Goal: Task Accomplishment & Management: Use online tool/utility

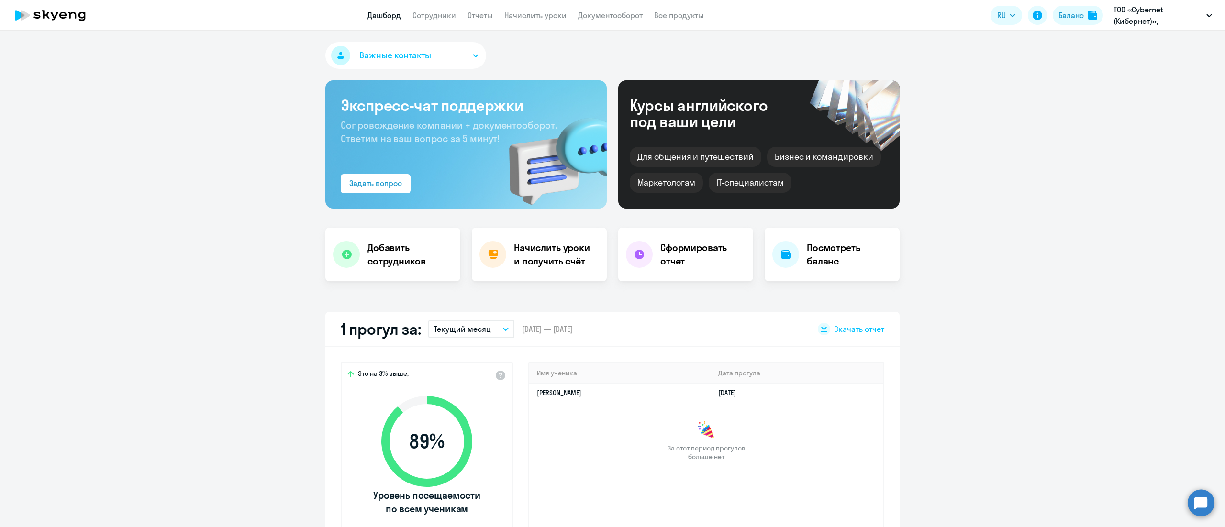
select select "30"
click at [563, 13] on link "Начислить уроки" at bounding box center [535, 16] width 62 height 10
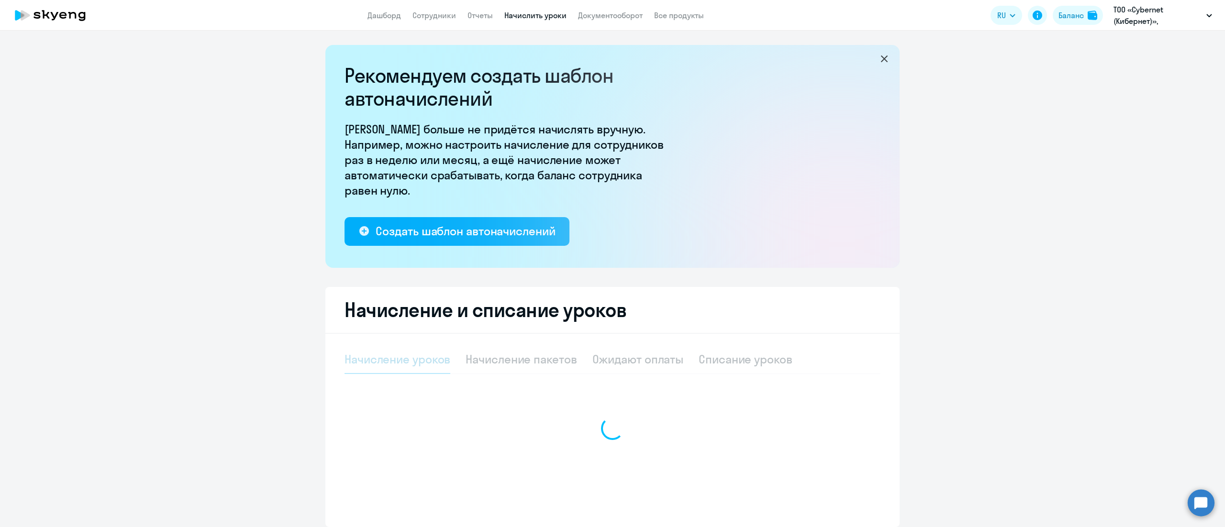
select select "10"
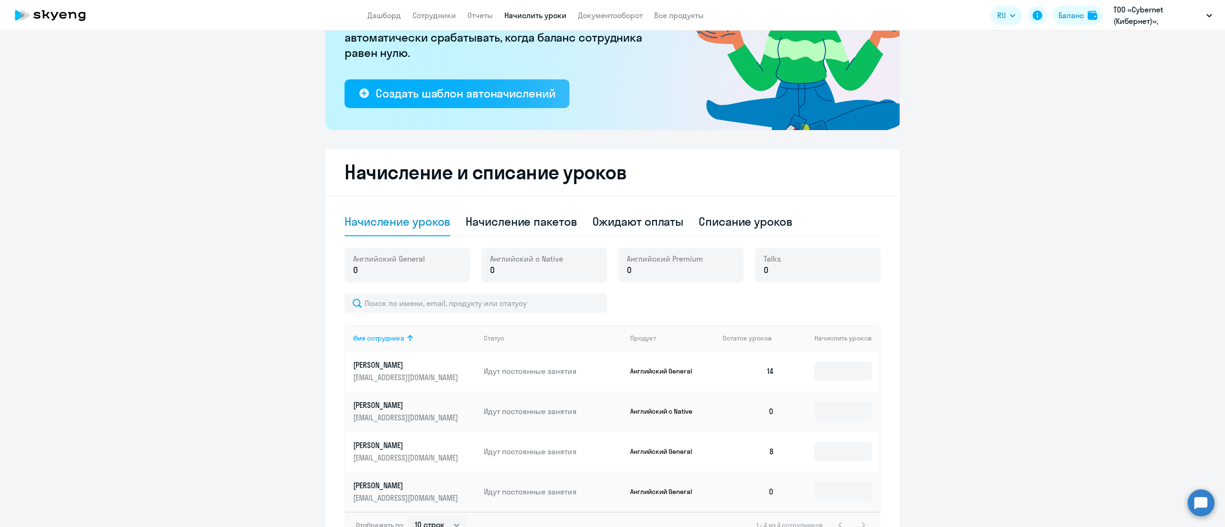
scroll to position [191, 0]
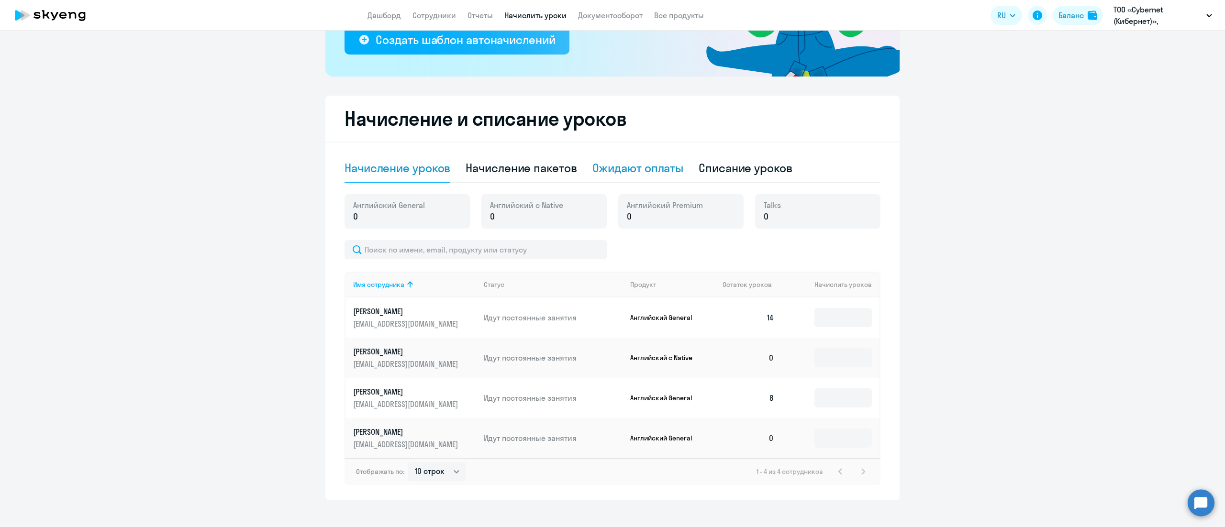
click at [655, 172] on div "Ожидают оплаты" at bounding box center [637, 167] width 91 height 15
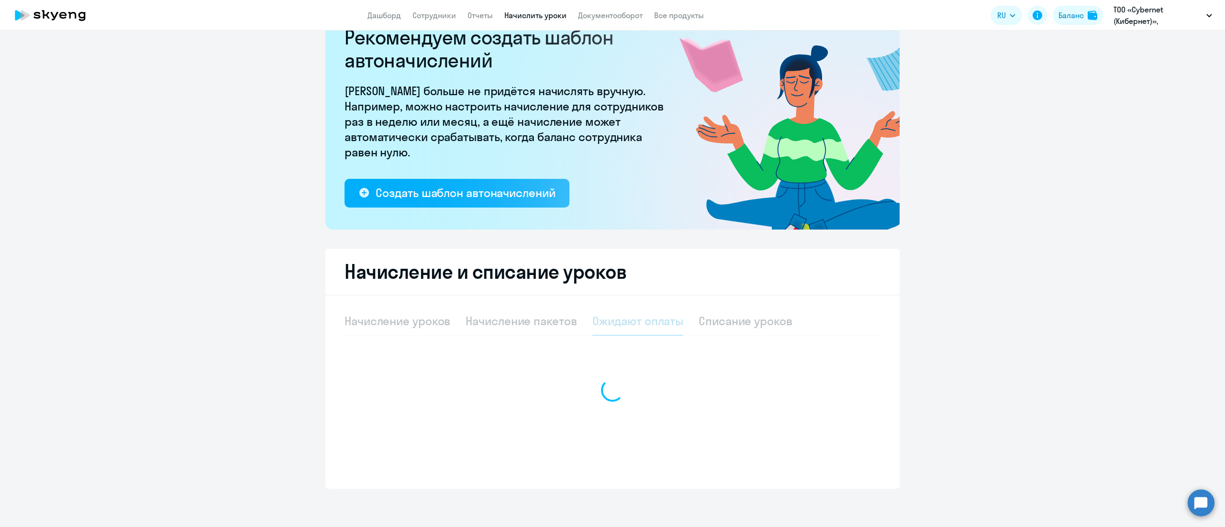
scroll to position [38, 0]
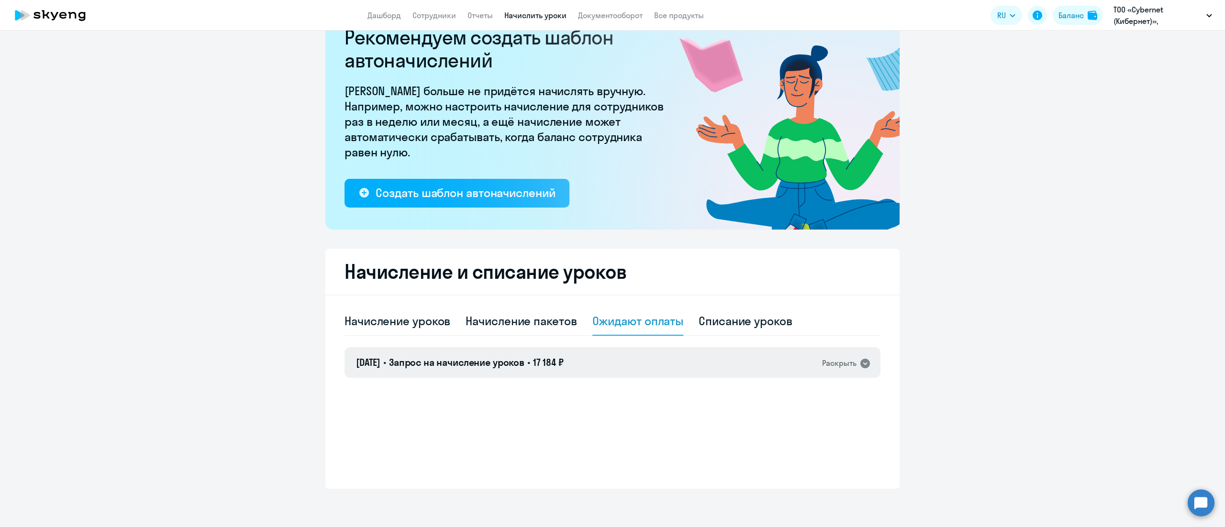
click at [524, 365] on span "Запрос на начисление уроков" at bounding box center [456, 362] width 135 height 12
